Goal: Obtain resource: Download file/media

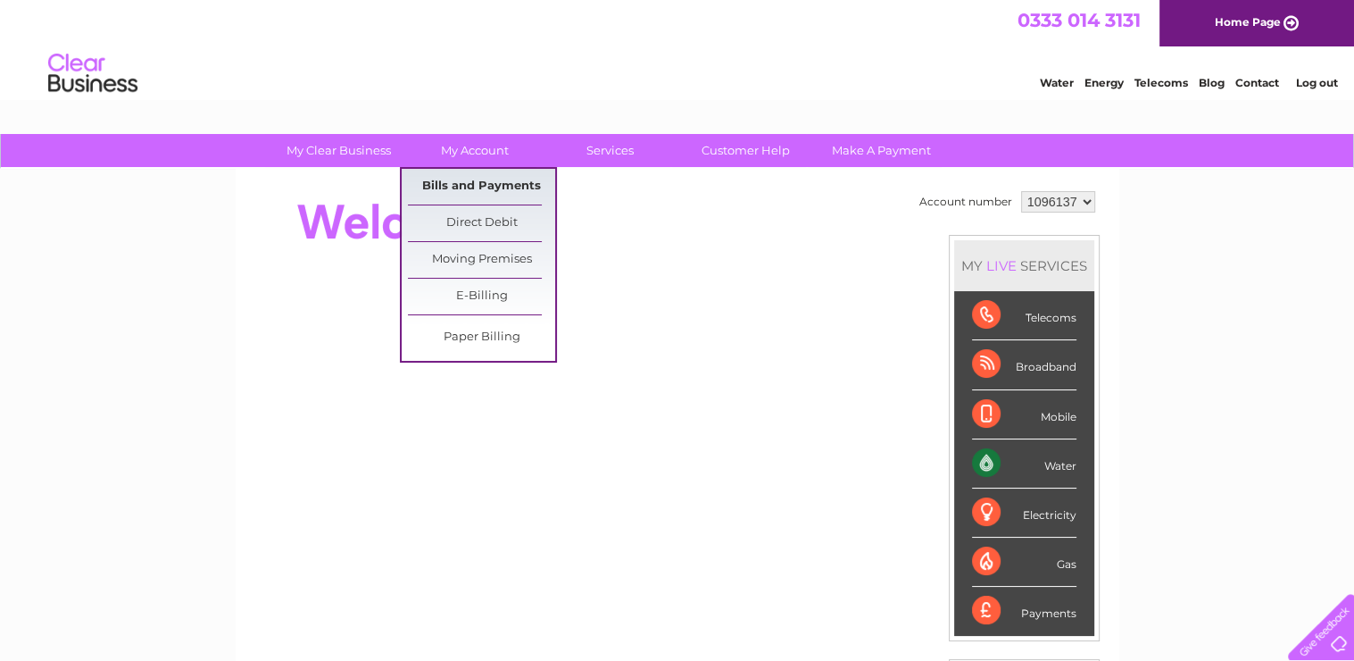
click at [489, 185] on link "Bills and Payments" at bounding box center [481, 187] width 147 height 36
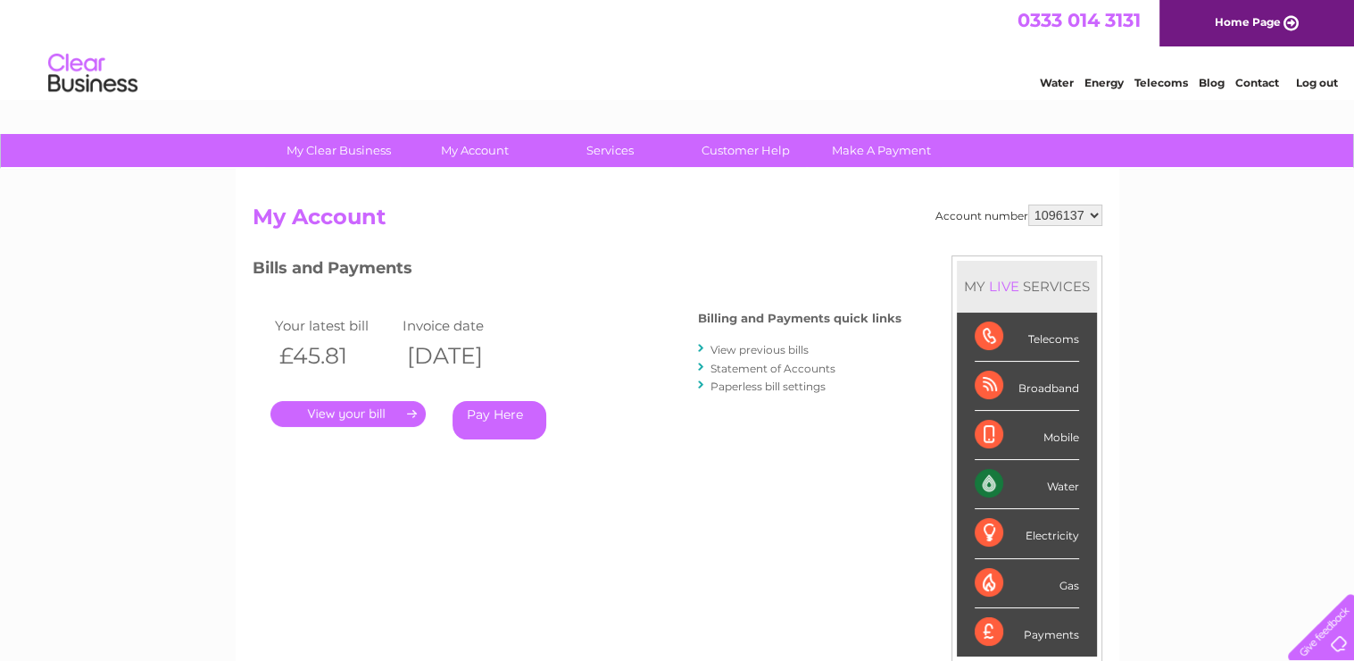
click at [382, 412] on link "." at bounding box center [347, 414] width 155 height 26
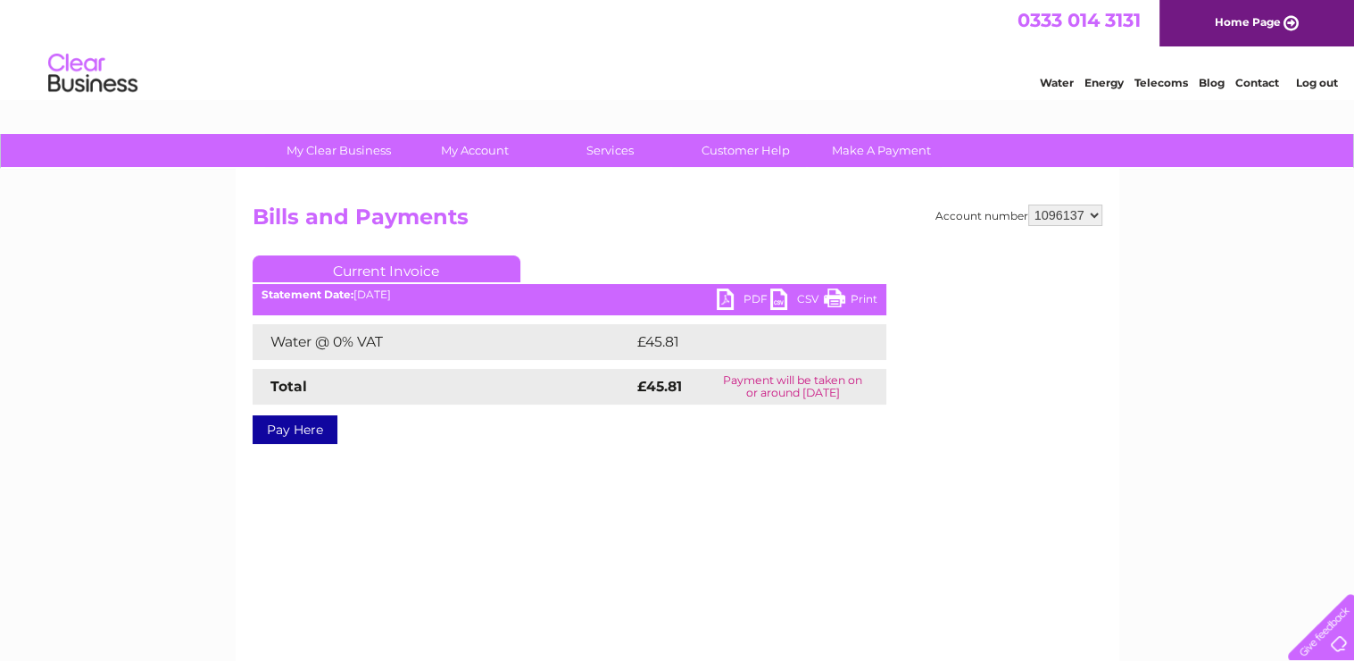
click at [860, 299] on link "Print" at bounding box center [851, 301] width 54 height 26
click at [1096, 212] on select "1096137 1096139 1096140 1096146 1096149" at bounding box center [1065, 214] width 74 height 21
select select "1096139"
click at [1028, 204] on select "1096137 1096139 1096140 1096146 1096149" at bounding box center [1065, 214] width 74 height 21
click at [860, 294] on link "Print" at bounding box center [851, 301] width 54 height 26
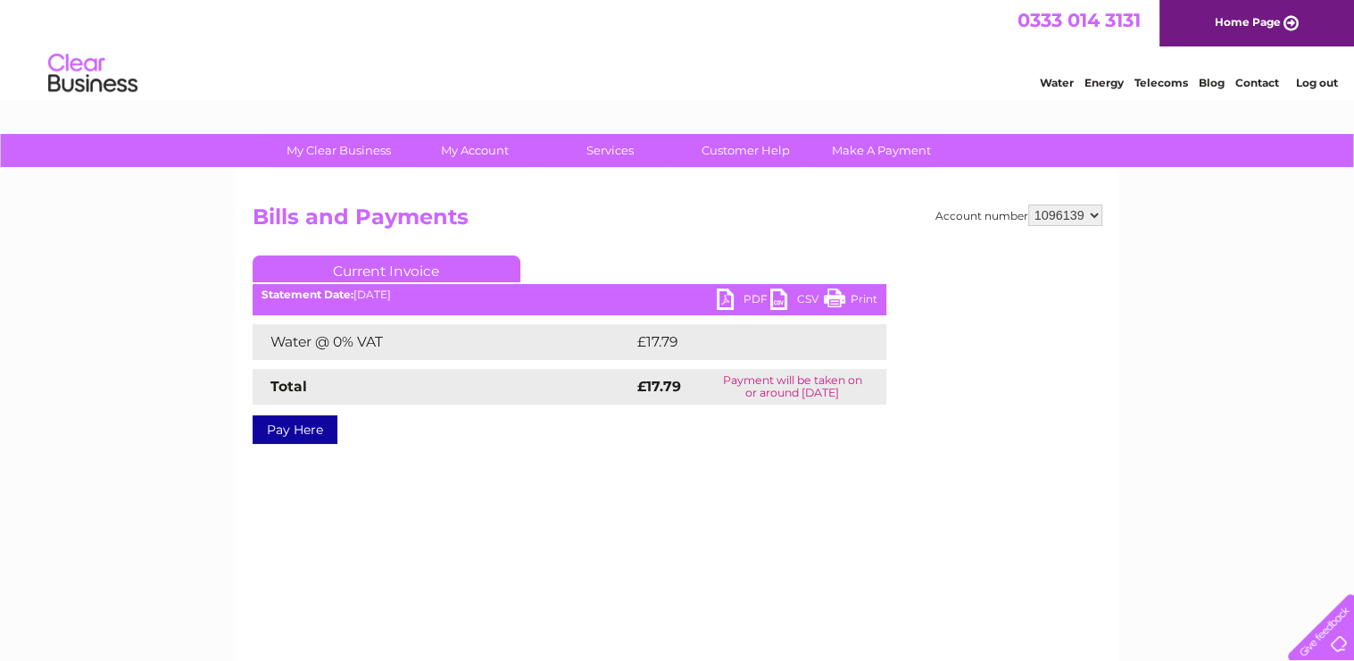
click at [1095, 210] on select "1096137 1096139 1096140 1096146 1096149" at bounding box center [1065, 214] width 74 height 21
select select "1096140"
click at [1028, 204] on select "1096137 1096139 1096140 1096146 1096149" at bounding box center [1065, 214] width 74 height 21
click at [858, 299] on link "Print" at bounding box center [851, 301] width 54 height 26
click at [1093, 212] on select "1096137 1096139 1096140 1096146 1096149" at bounding box center [1065, 214] width 74 height 21
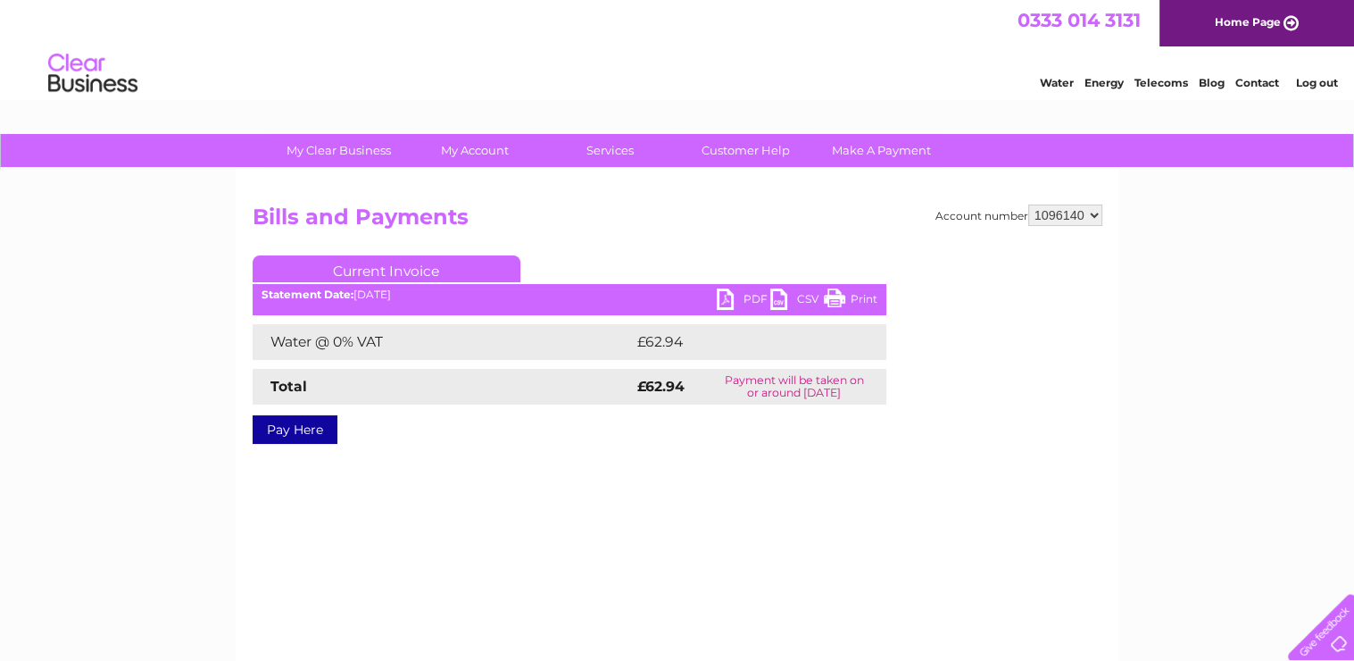
select select "1096146"
click at [1028, 204] on select "1096137 1096139 1096140 1096146 1096149" at bounding box center [1065, 214] width 74 height 21
click at [864, 299] on link "Print" at bounding box center [851, 301] width 54 height 26
click at [1093, 212] on select "1096137 1096139 1096140 1096146 1096149" at bounding box center [1065, 214] width 74 height 21
select select "1096149"
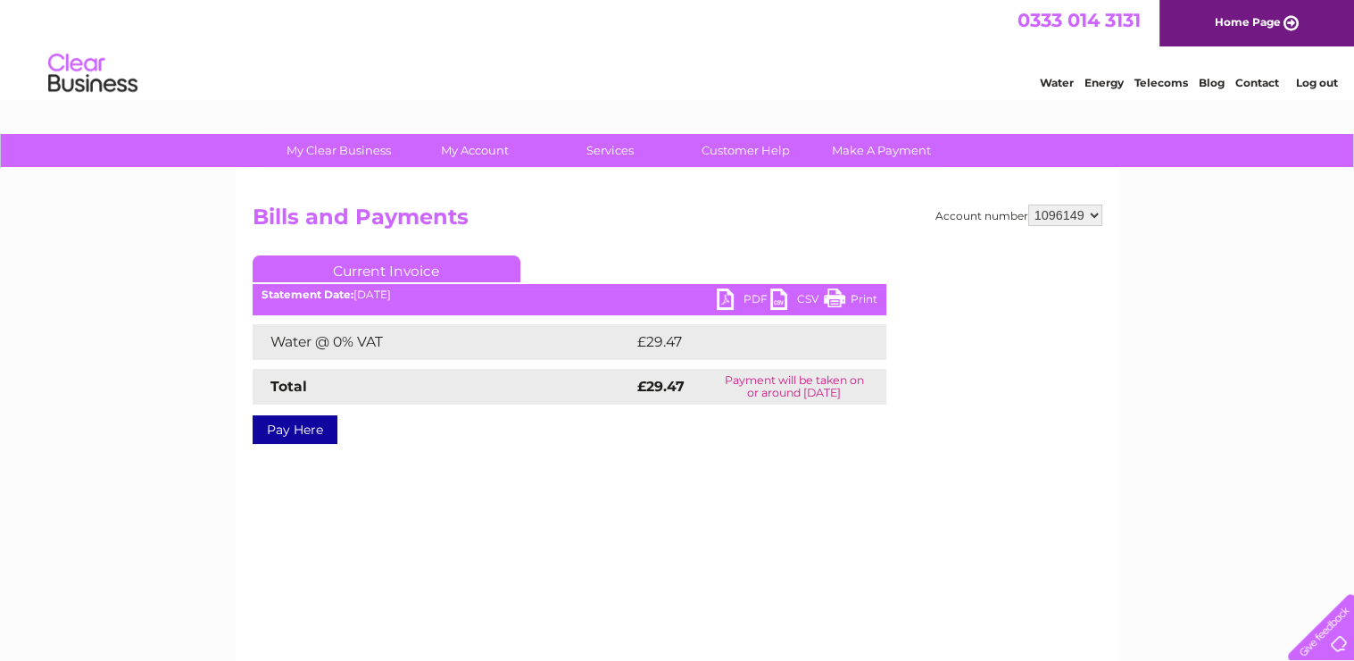
click at [1028, 204] on select "1096137 1096139 1096140 1096146 1096149" at bounding box center [1065, 214] width 74 height 21
click at [868, 299] on link "Print" at bounding box center [851, 301] width 54 height 26
click at [1306, 81] on link "Log out" at bounding box center [1316, 82] width 42 height 13
